Goal: Task Accomplishment & Management: Manage account settings

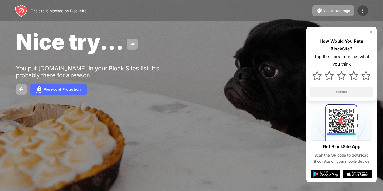
click at [366, 10] on img at bounding box center [363, 10] width 6 height 6
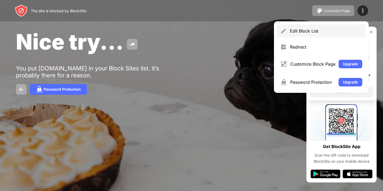
click at [326, 34] on div "Edit Block List" at bounding box center [321, 30] width 88 height 13
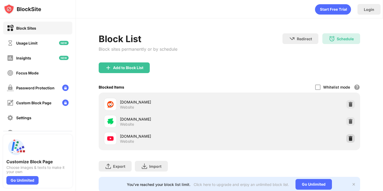
click at [348, 137] on img at bounding box center [350, 137] width 5 height 5
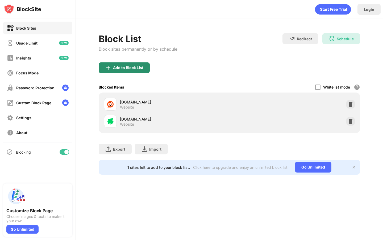
click at [120, 66] on div "Add to Block List" at bounding box center [128, 67] width 30 height 4
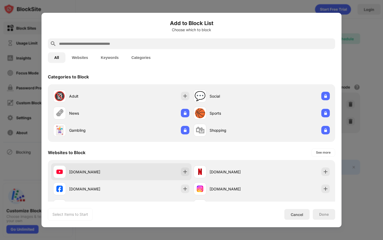
click at [71, 172] on div "youtube.com" at bounding box center [95, 172] width 52 height 6
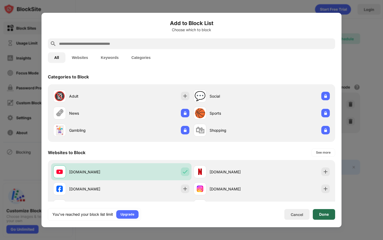
click at [325, 190] on div "Done" at bounding box center [324, 214] width 22 height 11
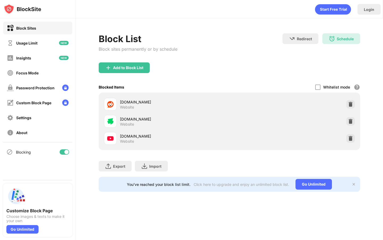
click at [179, 138] on div "youtube.com" at bounding box center [174, 136] width 109 height 6
click at [132, 133] on div "youtube.com" at bounding box center [174, 136] width 109 height 6
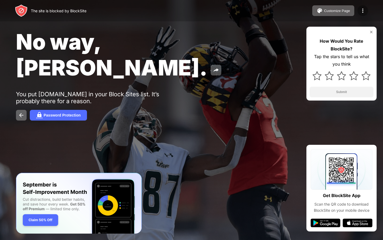
click at [360, 9] on img at bounding box center [363, 10] width 6 height 6
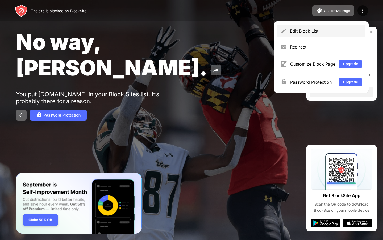
click at [307, 32] on div "Edit Block List" at bounding box center [326, 30] width 72 height 5
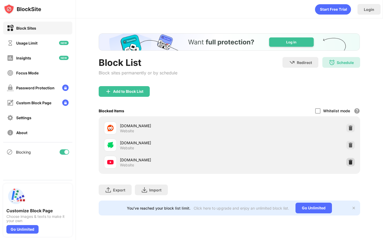
click at [349, 163] on img at bounding box center [350, 161] width 5 height 5
